Goal: Task Accomplishment & Management: Complete application form

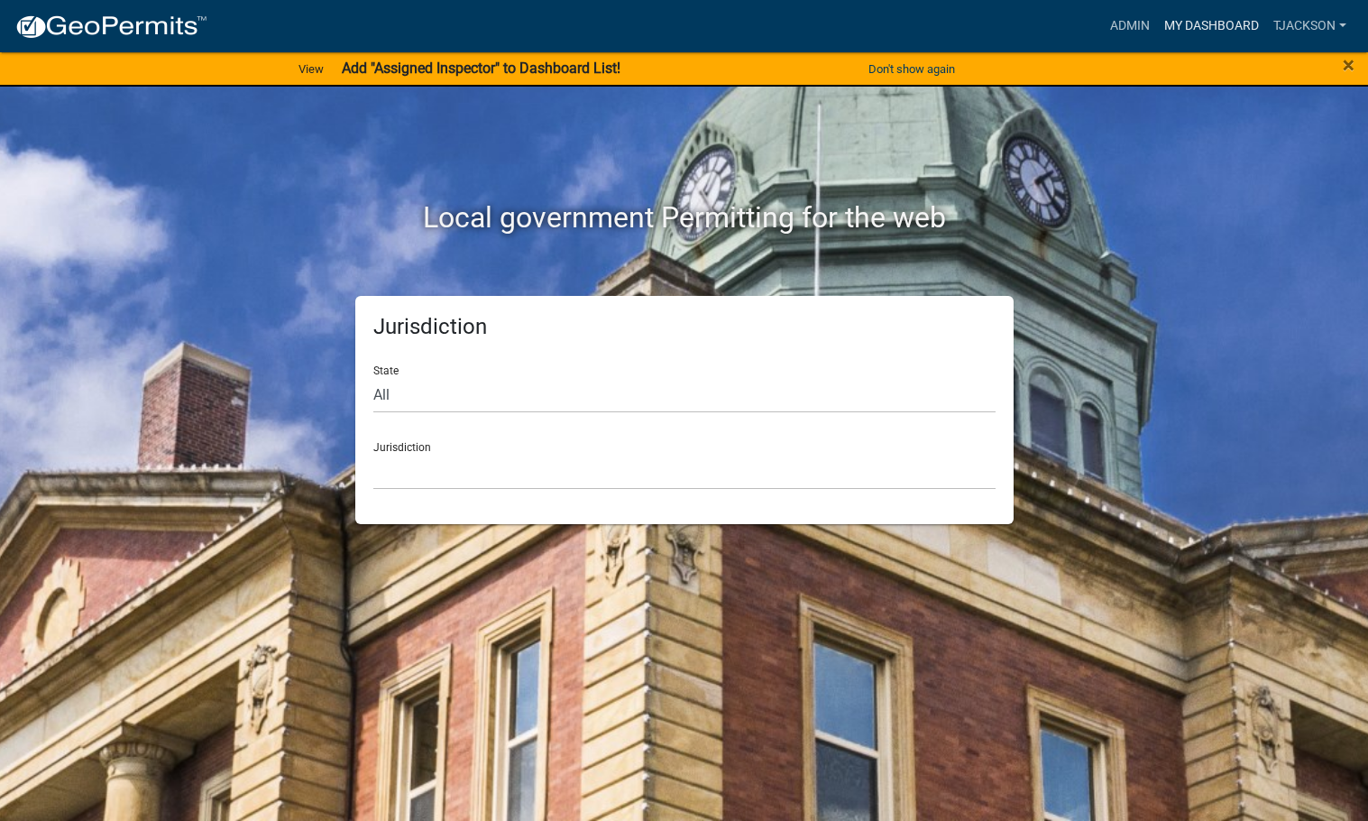
click at [1194, 30] on link "My Dashboard" at bounding box center [1211, 26] width 109 height 34
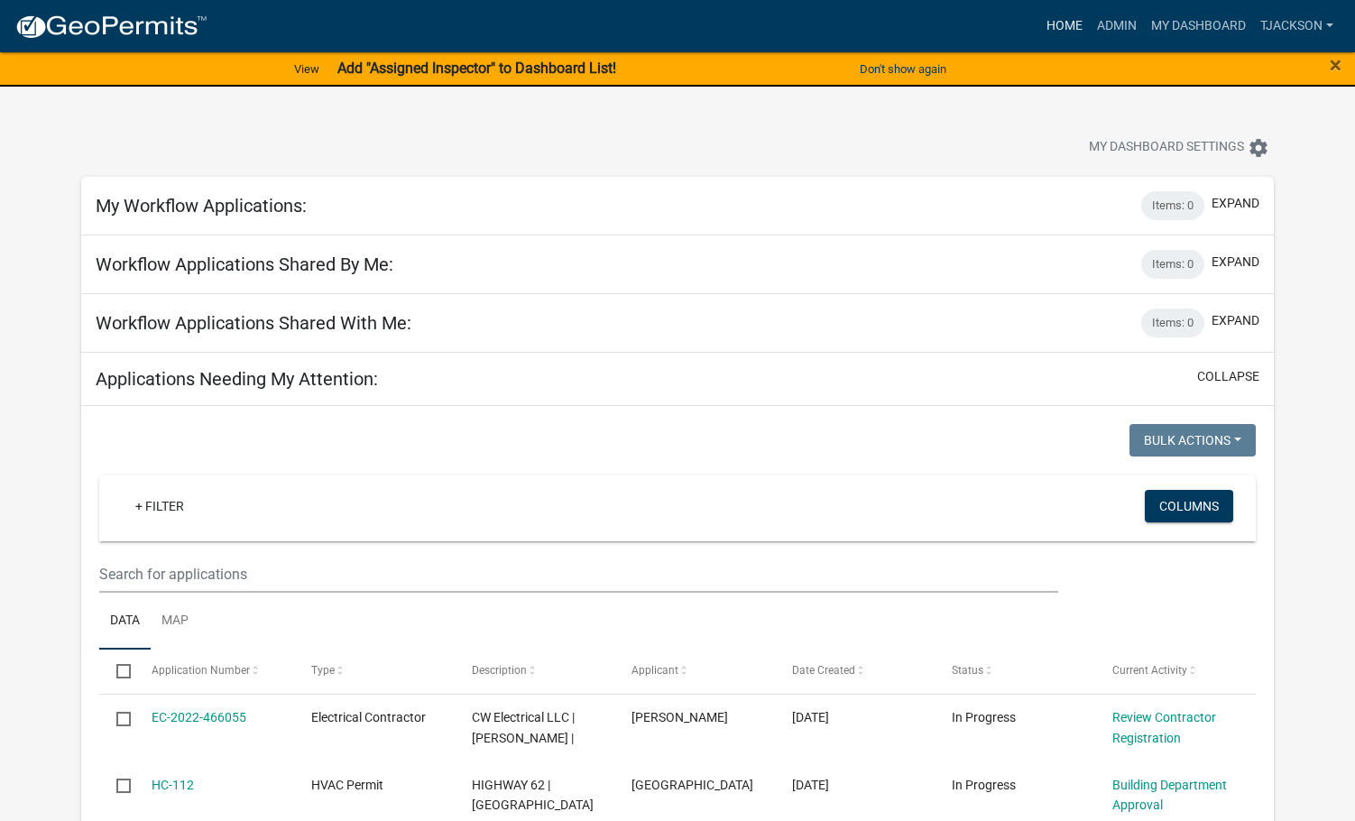
click at [1064, 18] on link "Home" at bounding box center [1064, 26] width 51 height 34
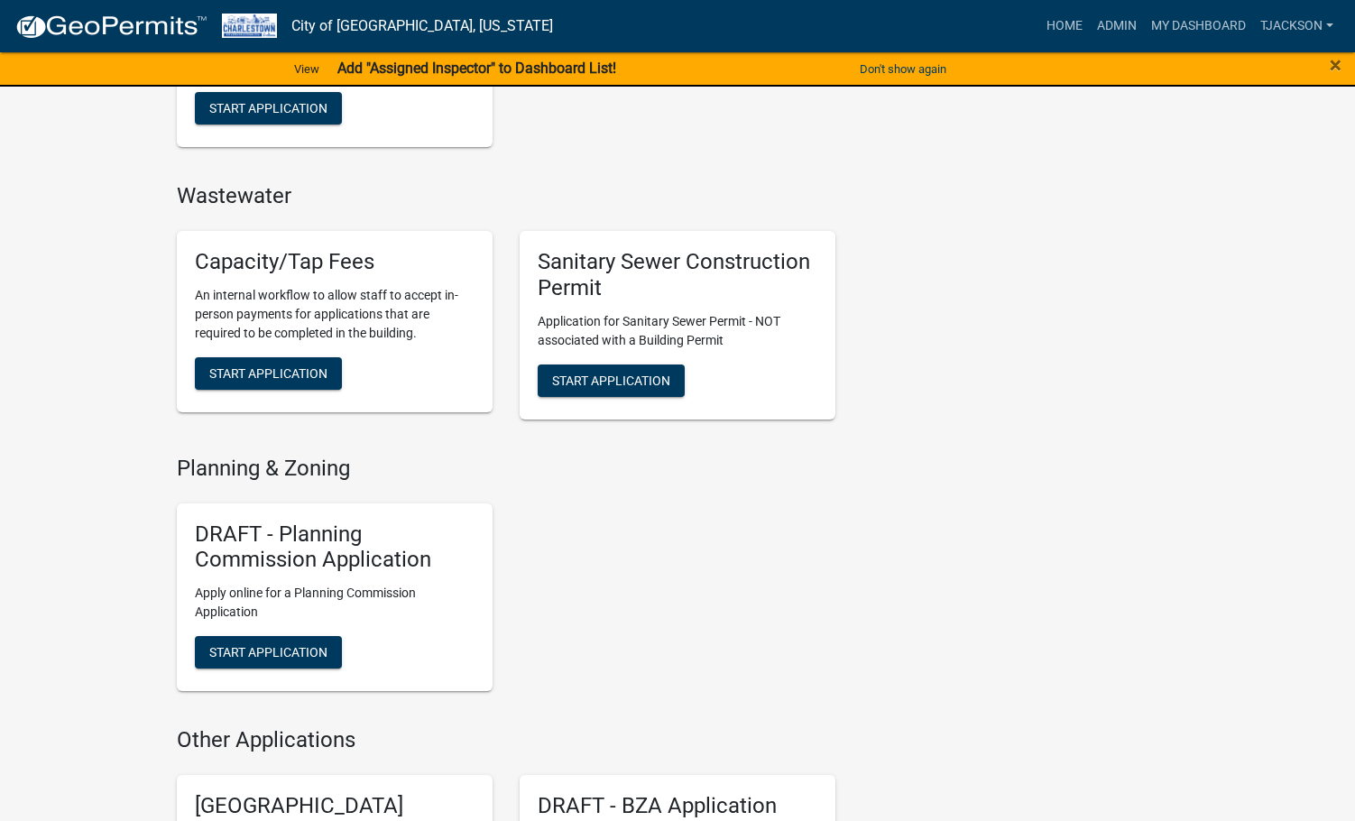
scroll to position [1443, 0]
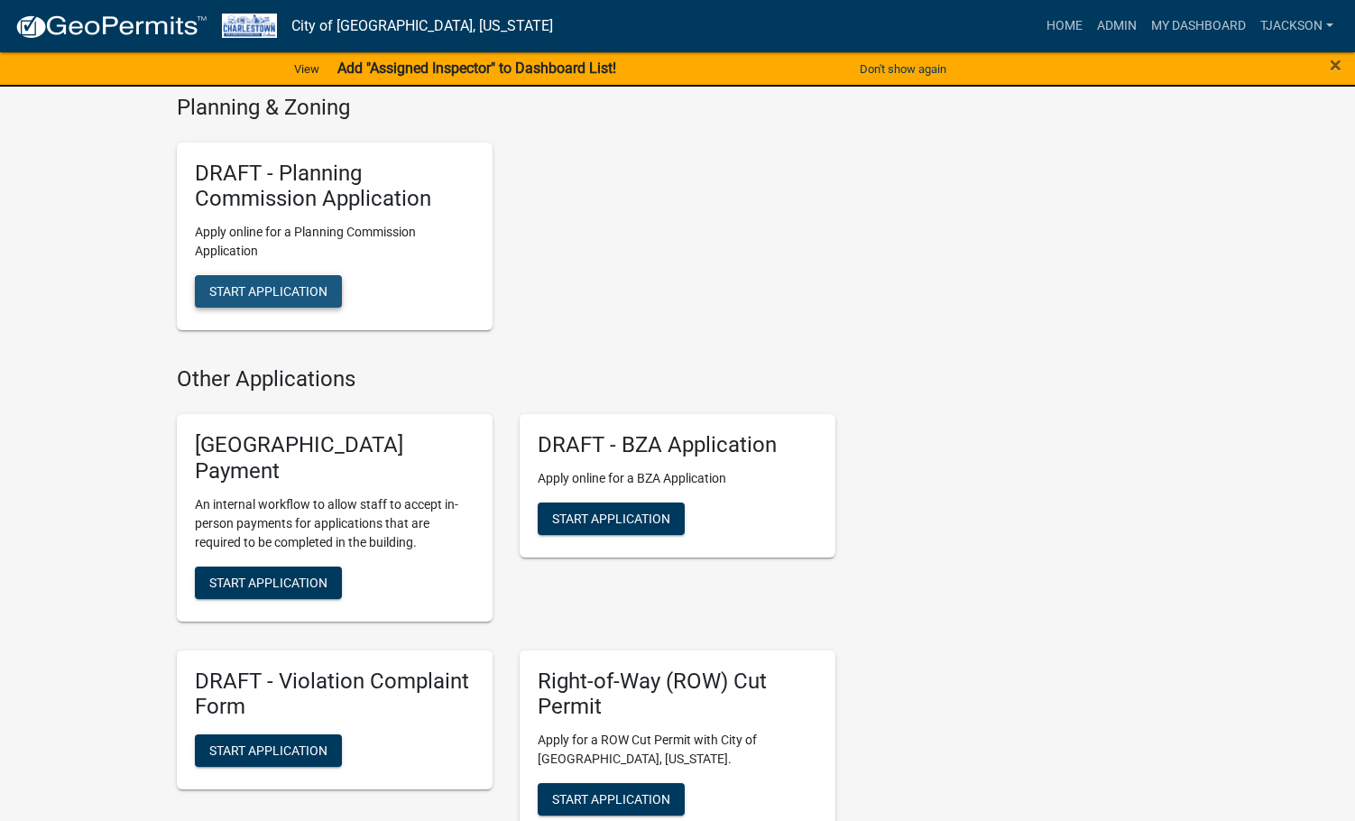
click at [289, 290] on span "Start Application" at bounding box center [268, 291] width 118 height 14
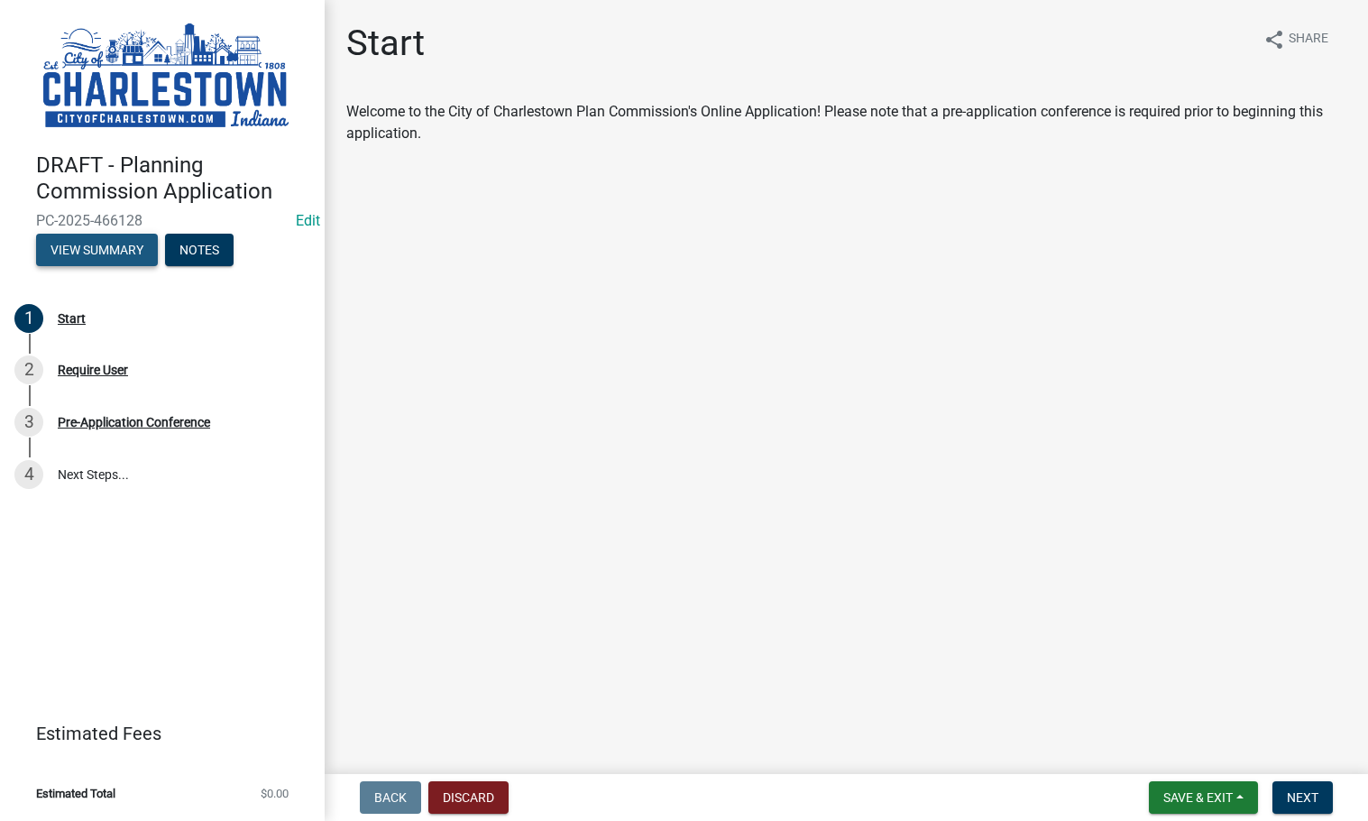
click at [106, 248] on button "View Summary" at bounding box center [97, 250] width 122 height 32
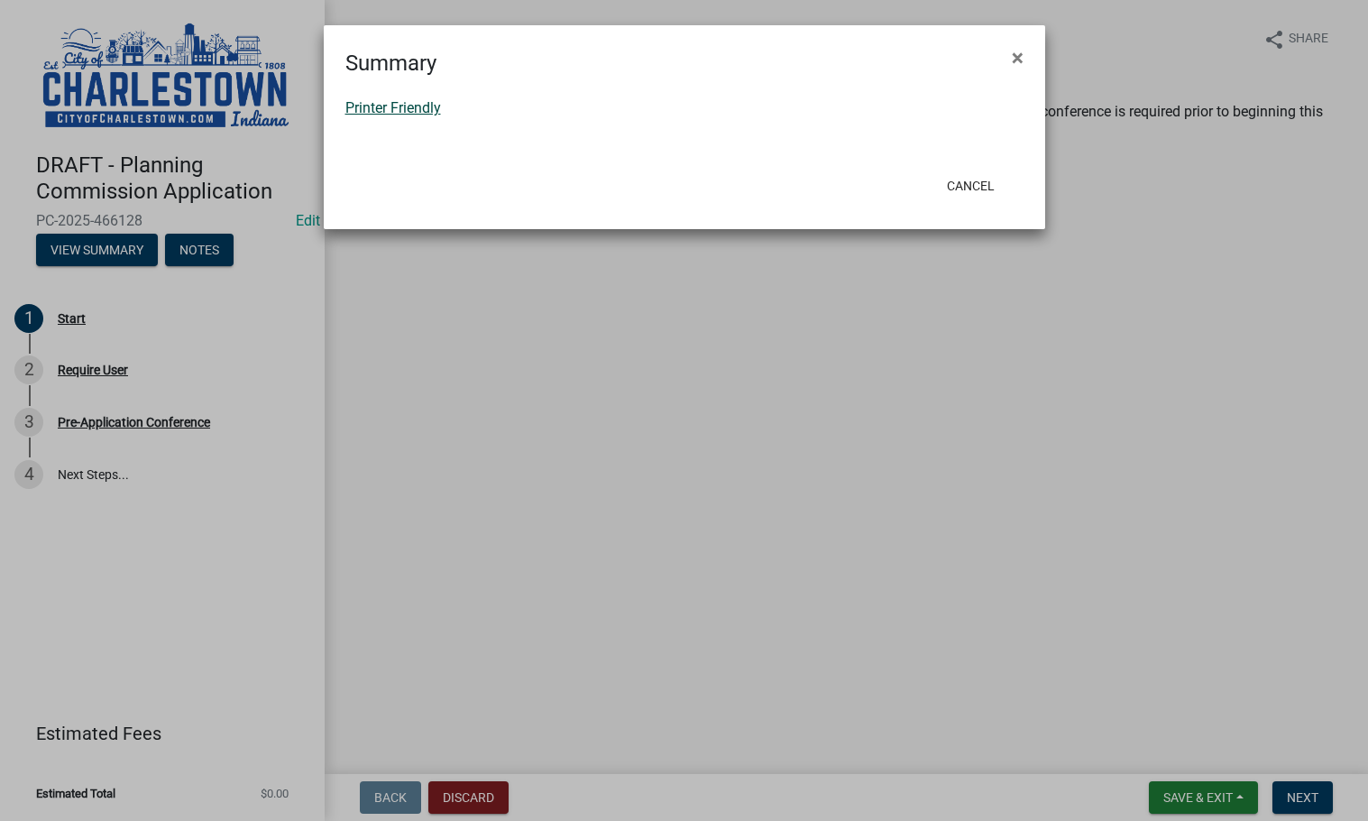
click at [424, 110] on link "Printer Friendly" at bounding box center [393, 107] width 96 height 17
